Goal: Navigation & Orientation: Find specific page/section

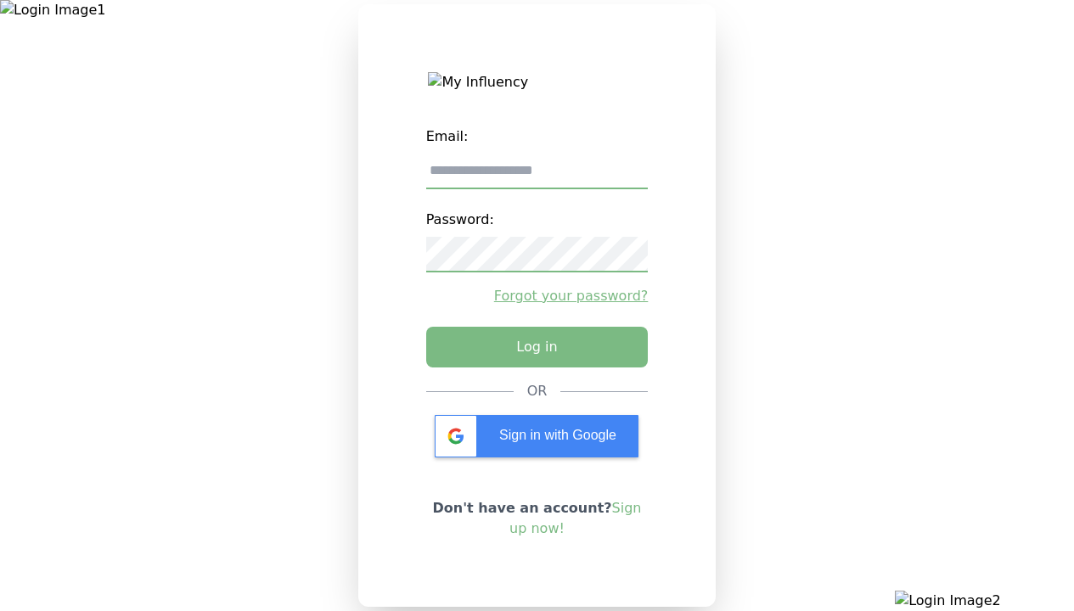
click at [537, 177] on input "email" at bounding box center [537, 172] width 222 height 36
type input "**********"
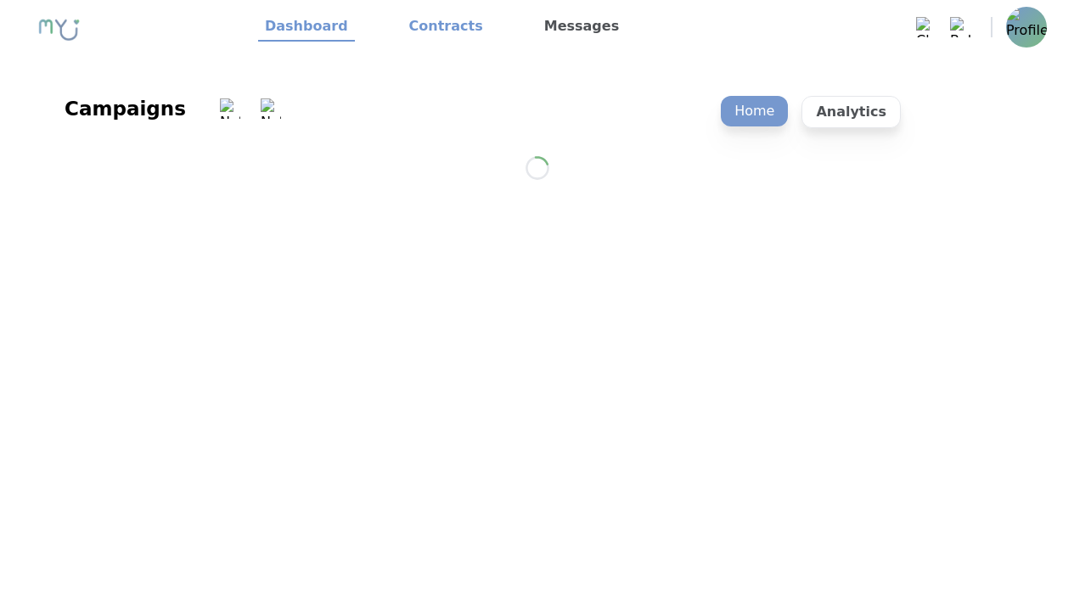
click at [435, 27] on link "Contracts" at bounding box center [445, 27] width 87 height 29
